Goal: Task Accomplishment & Management: Manage account settings

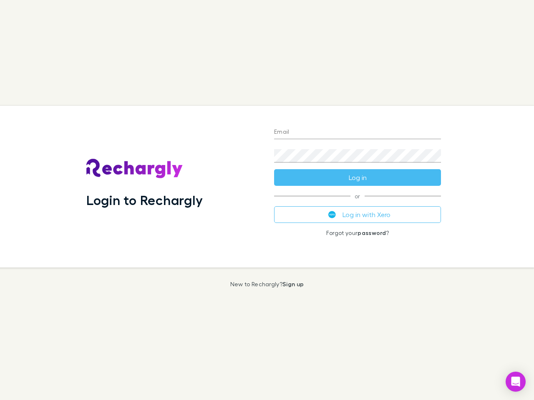
click at [267, 200] on div "Login to Rechargly" at bounding box center [174, 187] width 188 height 162
click at [357, 133] on input "Email" at bounding box center [357, 132] width 167 height 13
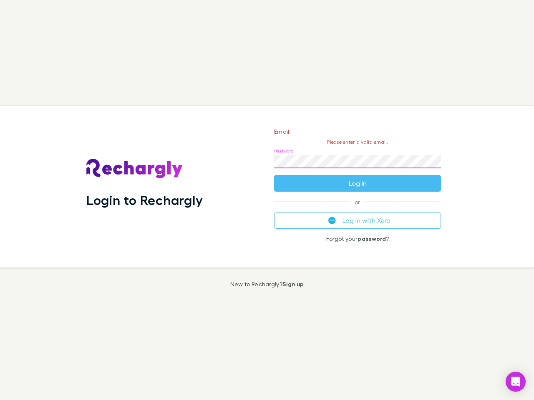
click at [357, 178] on form "Email Please enter a valid email. Password Log in" at bounding box center [357, 155] width 167 height 73
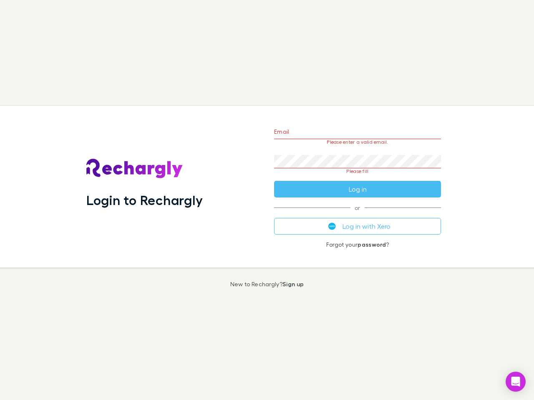
click at [357, 215] on div "Email Please enter a valid email. Password Please fill Log in or Log in with Xe…" at bounding box center [357, 187] width 180 height 162
click at [515, 382] on icon "Open Intercom Messenger" at bounding box center [515, 382] width 9 height 10
